Goal: Check status: Check status

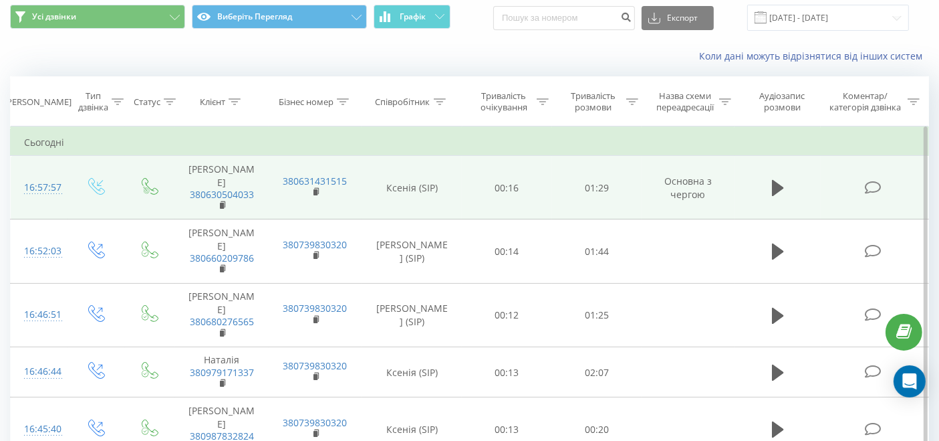
scroll to position [53, 0]
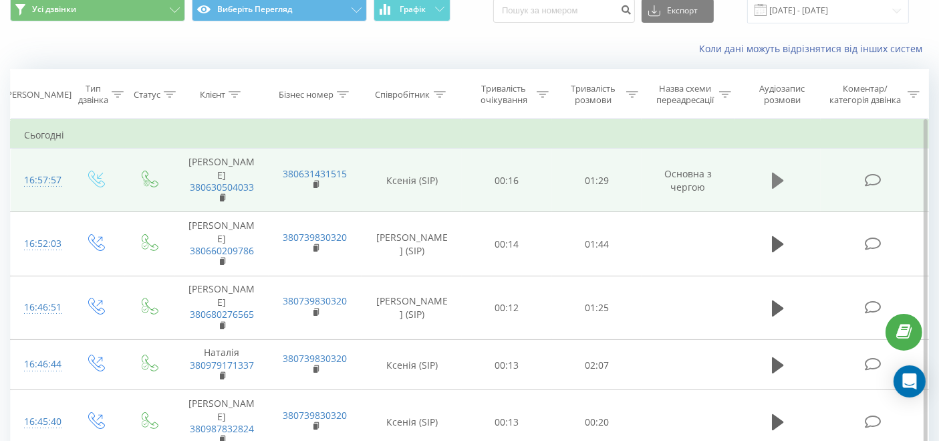
click at [777, 172] on icon at bounding box center [778, 180] width 12 height 16
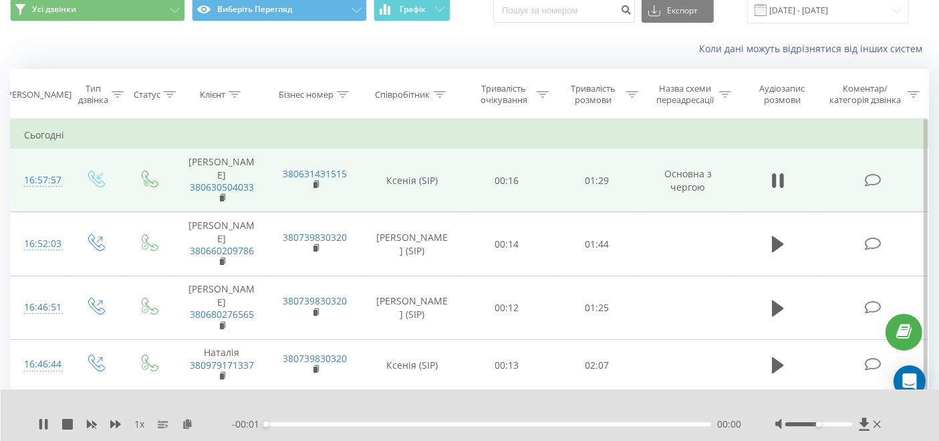
click at [495, 420] on div "- 00:01 00:00 00:00" at bounding box center [487, 423] width 510 height 13
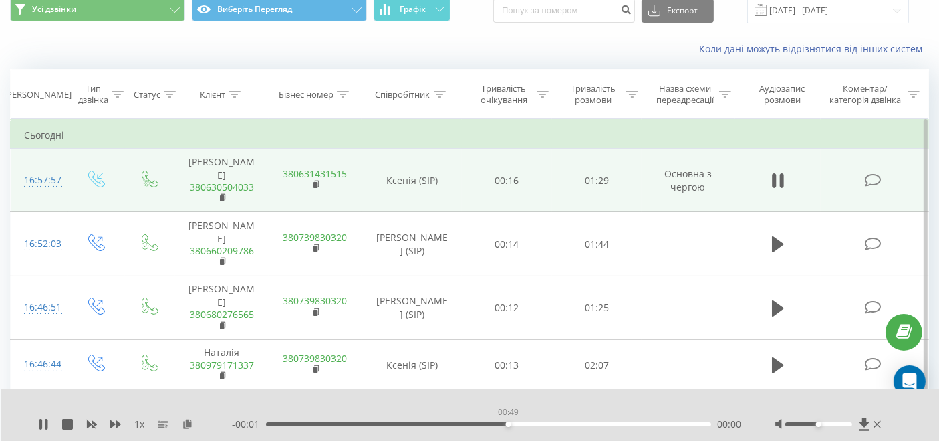
click at [509, 422] on div "00:49" at bounding box center [488, 424] width 445 height 4
click at [540, 417] on div "- 00:01 00:50 00:00" at bounding box center [487, 423] width 510 height 13
click at [552, 422] on div "- 00:01 00:51 00:00" at bounding box center [487, 423] width 510 height 13
click at [452, 419] on div "- 00:01 00:51 00:00" at bounding box center [487, 423] width 510 height 13
click at [450, 422] on div "00:51" at bounding box center [488, 424] width 445 height 4
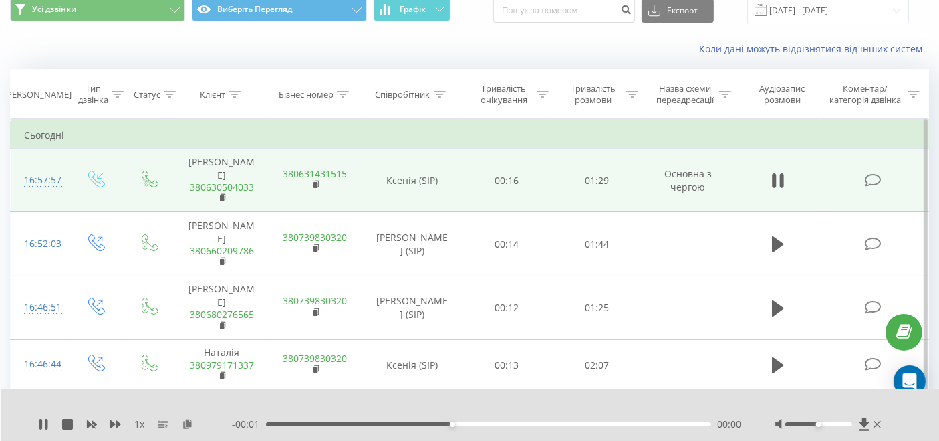
click at [461, 422] on div "00:37" at bounding box center [488, 424] width 445 height 4
click at [471, 422] on div "00:41" at bounding box center [488, 424] width 445 height 4
click at [454, 422] on div "00:42" at bounding box center [488, 424] width 445 height 4
click at [879, 419] on icon at bounding box center [877, 424] width 7 height 11
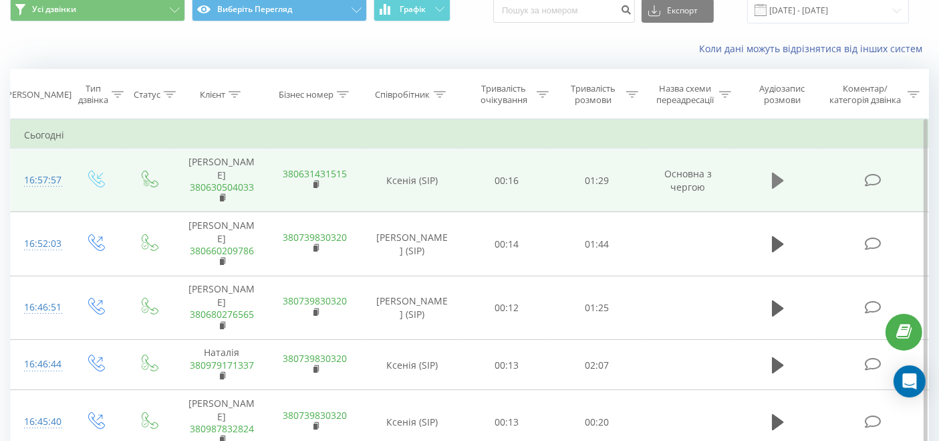
click at [770, 181] on button at bounding box center [778, 180] width 20 height 20
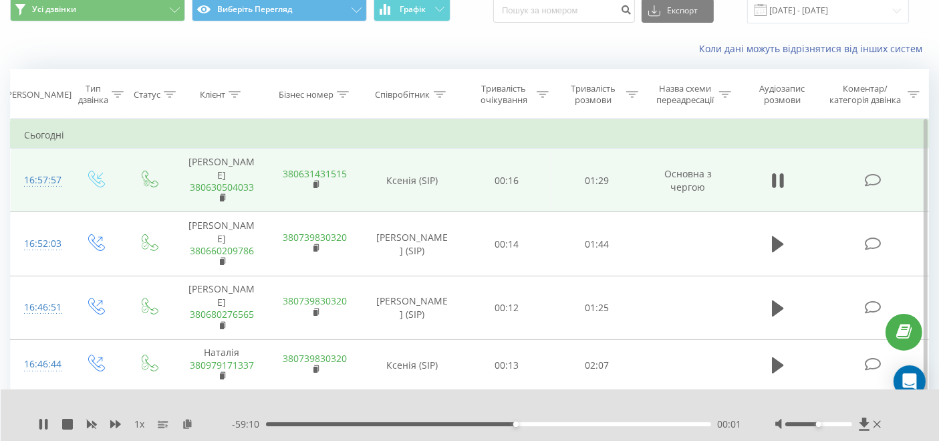
click at [439, 422] on div "00:01" at bounding box center [488, 424] width 445 height 4
click at [879, 419] on icon at bounding box center [877, 424] width 7 height 11
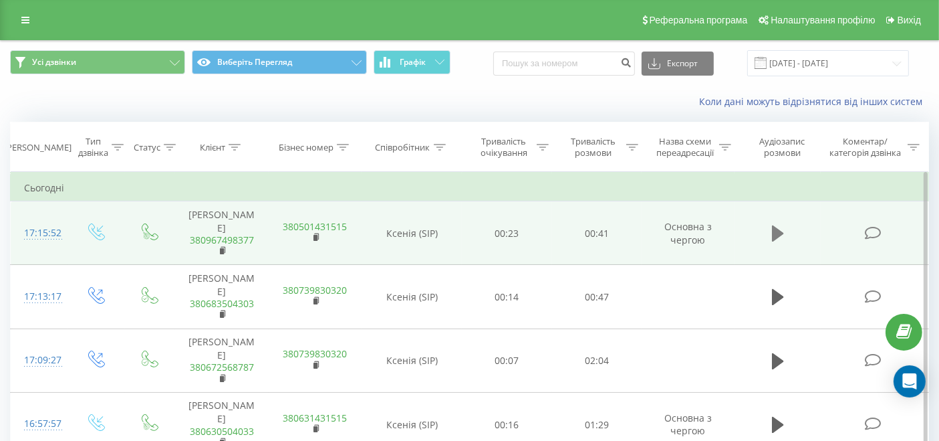
click at [786, 224] on button at bounding box center [778, 233] width 20 height 20
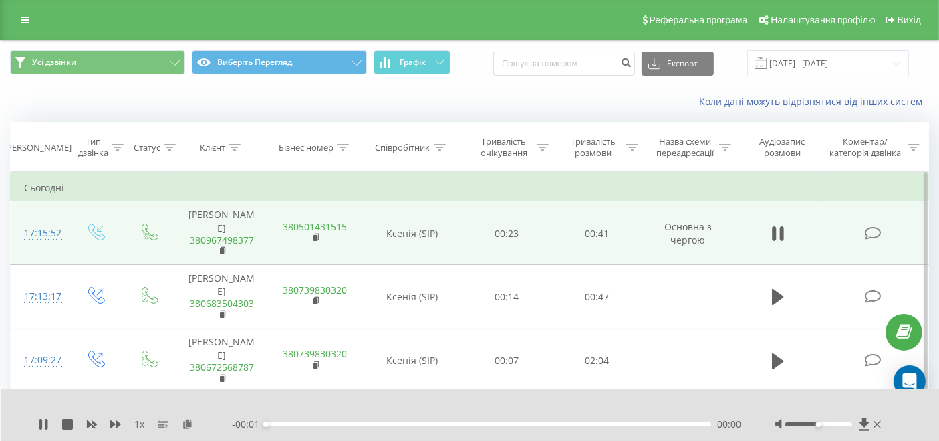
click at [362, 417] on div "- 00:01 00:00 00:00" at bounding box center [487, 423] width 510 height 13
click at [334, 422] on div "00:00" at bounding box center [488, 424] width 445 height 4
click at [349, 422] on div "00:07" at bounding box center [488, 424] width 445 height 4
click at [300, 422] on div "00:08" at bounding box center [488, 424] width 445 height 4
click at [885, 425] on div "1 x - 00:01 00:07 00:00" at bounding box center [470, 414] width 939 height 51
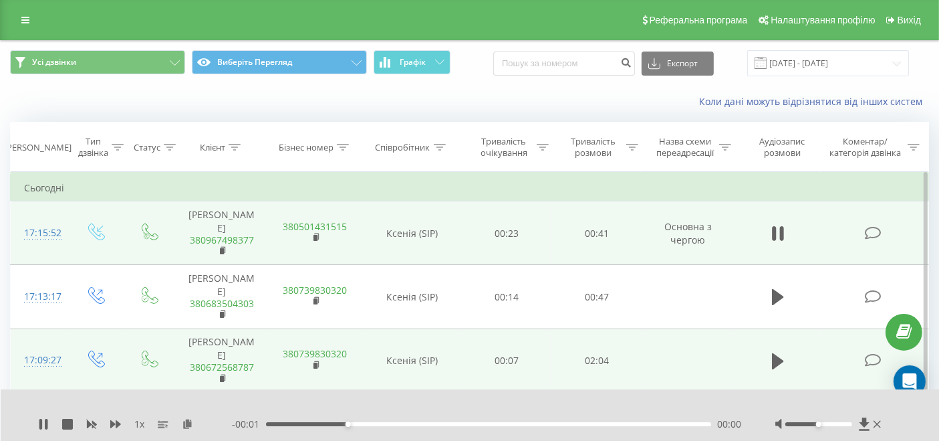
drag, startPoint x: 879, startPoint y: 417, endPoint x: 709, endPoint y: 302, distance: 204.2
click at [879, 419] on icon at bounding box center [877, 424] width 7 height 11
